Goal: Task Accomplishment & Management: Use online tool/utility

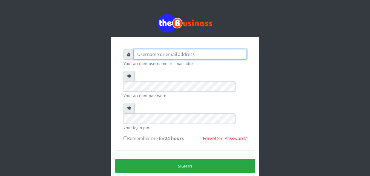
type input "kenachuks"
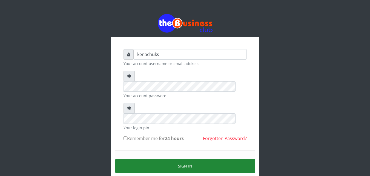
click at [171, 159] on button "Sign in" at bounding box center [185, 166] width 140 height 14
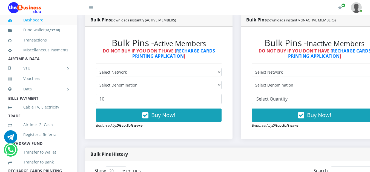
scroll to position [300, 0]
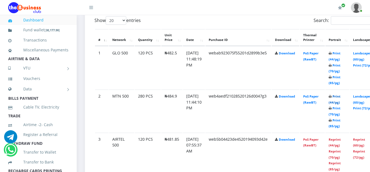
click at [341, 96] on link "Print (44/pg)" at bounding box center [335, 99] width 12 height 10
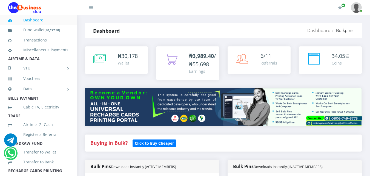
scroll to position [318, 0]
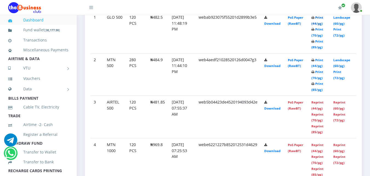
click at [309, 11] on th "Thermal Printer" at bounding box center [297, 2] width 24 height 16
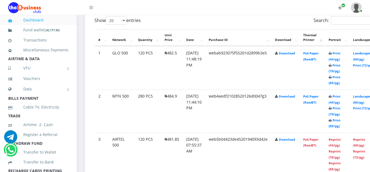
scroll to position [0, 0]
click at [341, 53] on link "Print (44/pg)" at bounding box center [335, 56] width 12 height 10
